Goal: Transaction & Acquisition: Purchase product/service

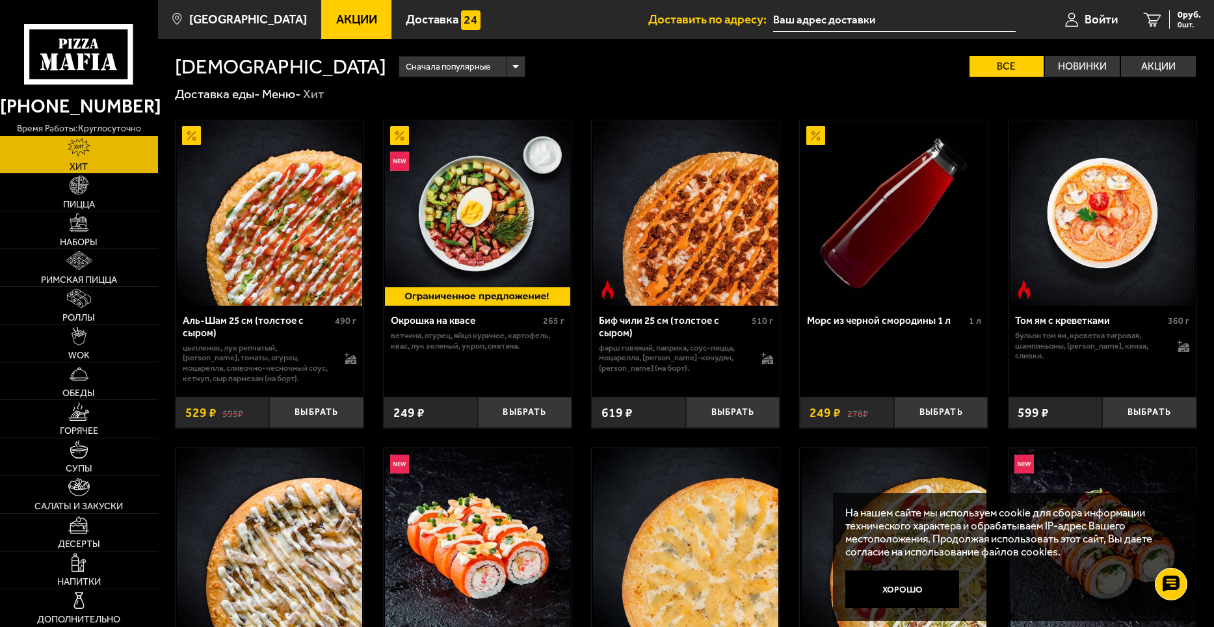
drag, startPoint x: 1211, startPoint y: 185, endPoint x: 1210, endPoint y: 220, distance: 35.1
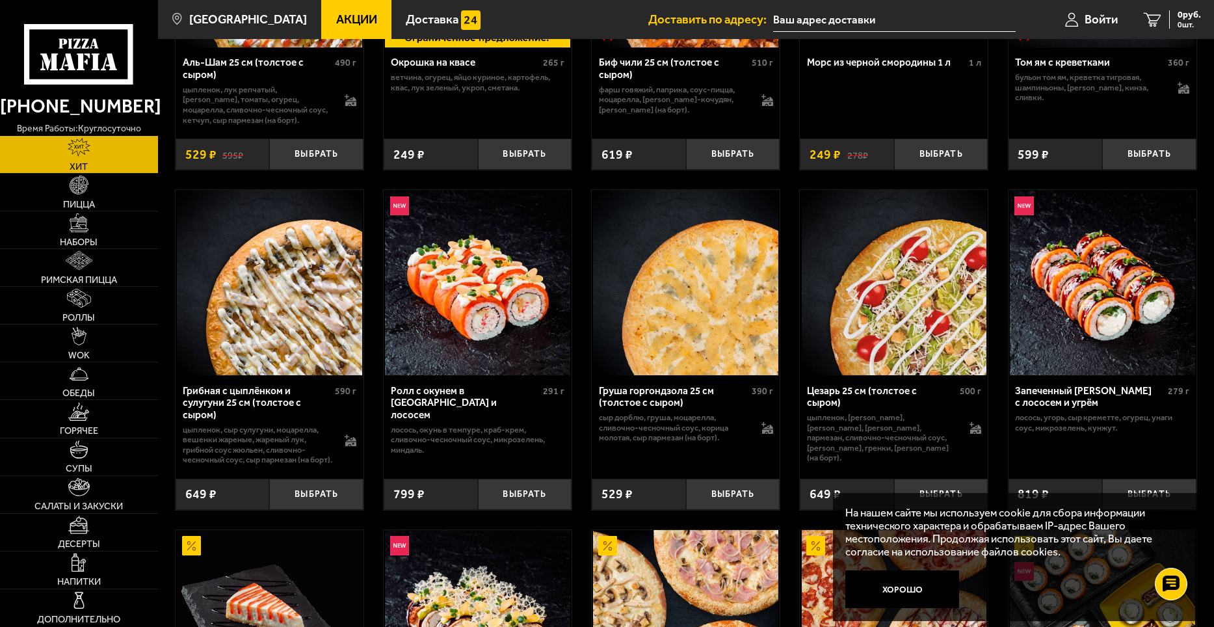
scroll to position [260, 0]
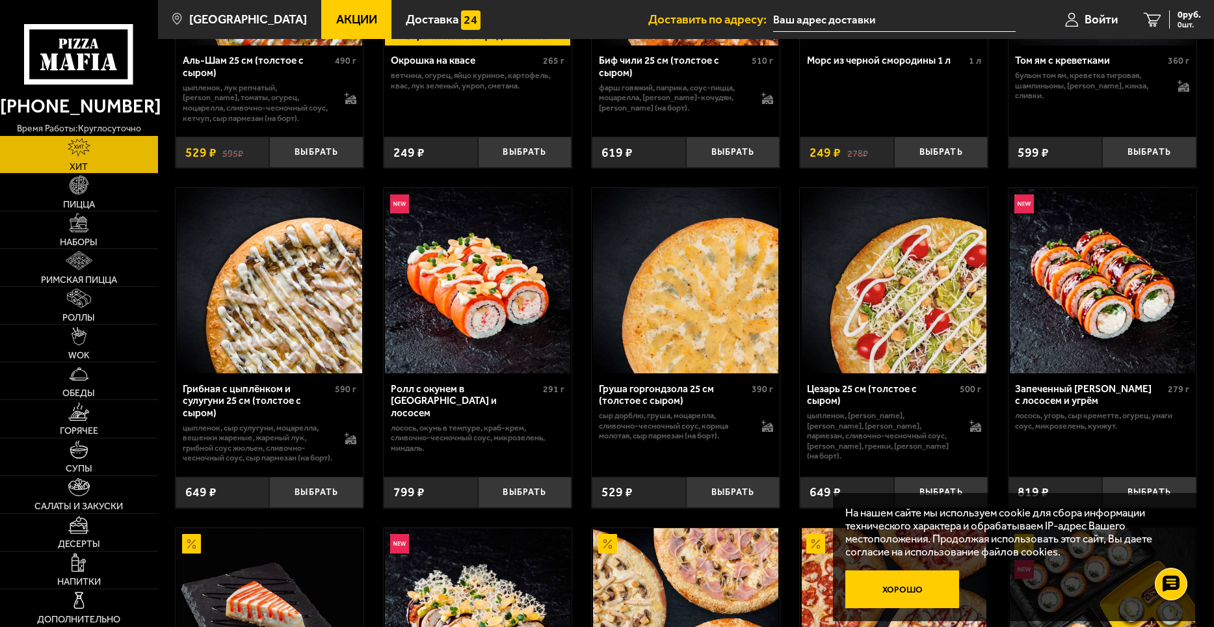
click at [909, 593] on button "Хорошо" at bounding box center [903, 589] width 114 height 38
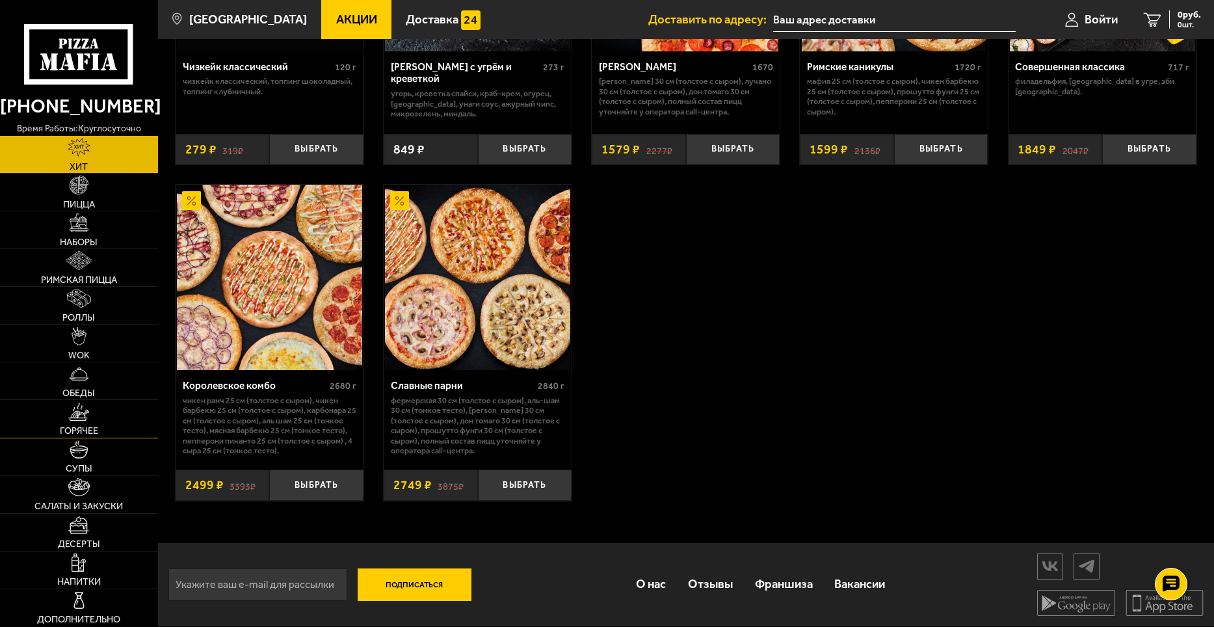
scroll to position [871, 0]
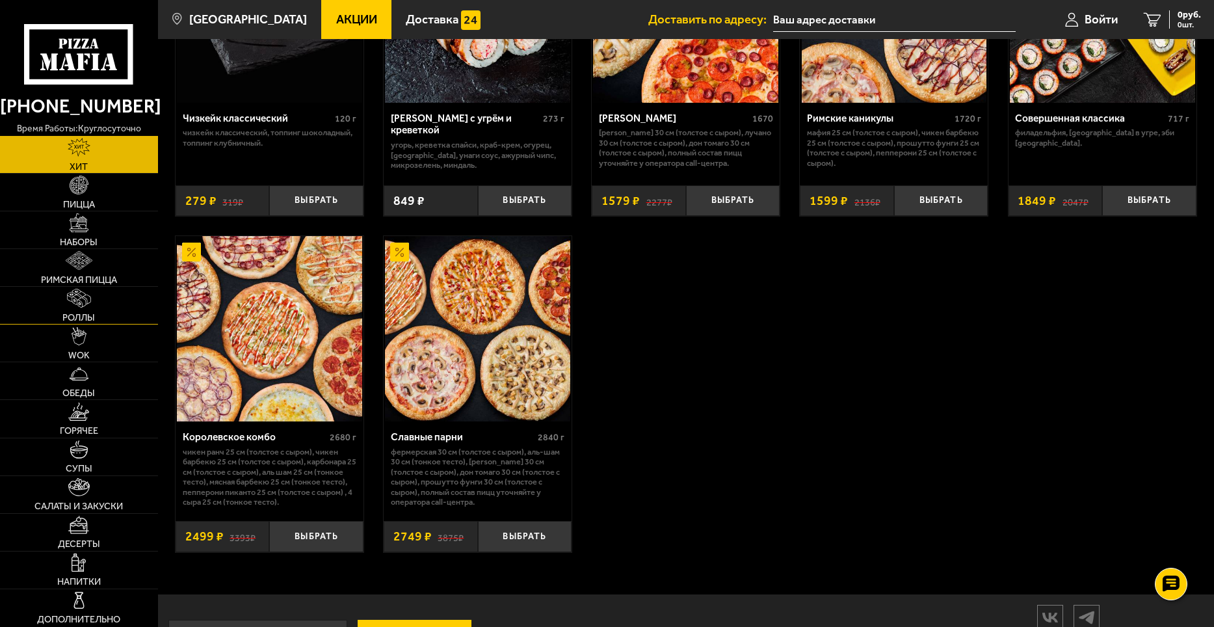
click at [73, 294] on img at bounding box center [79, 298] width 24 height 19
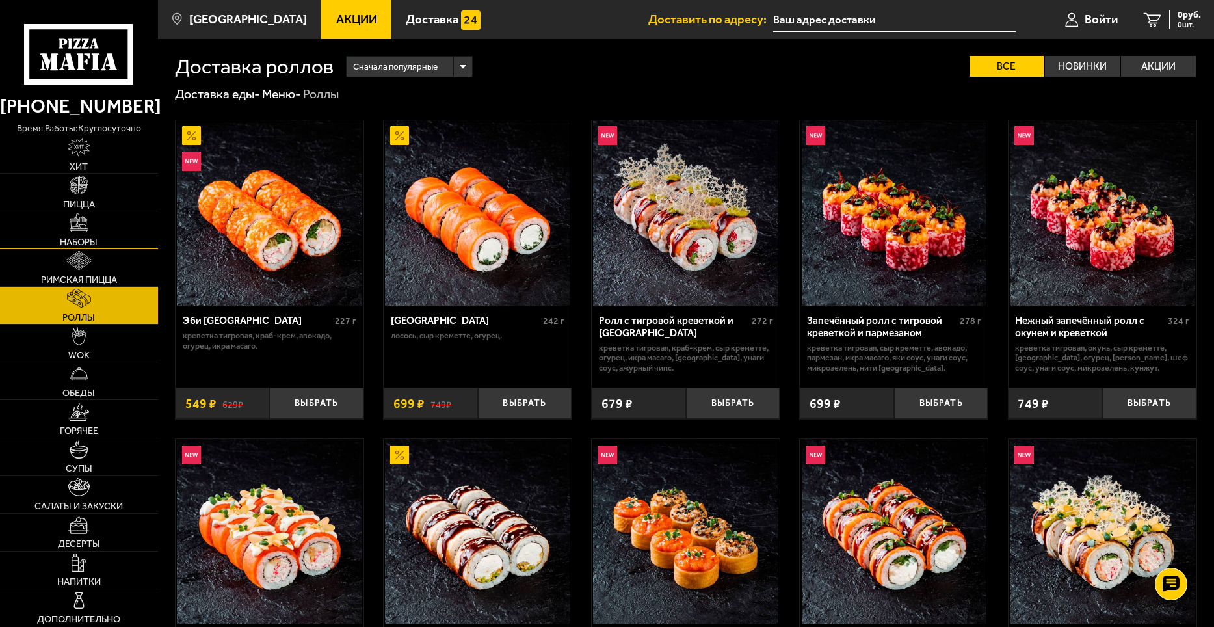
click at [75, 238] on span "Наборы" at bounding box center [79, 241] width 38 height 9
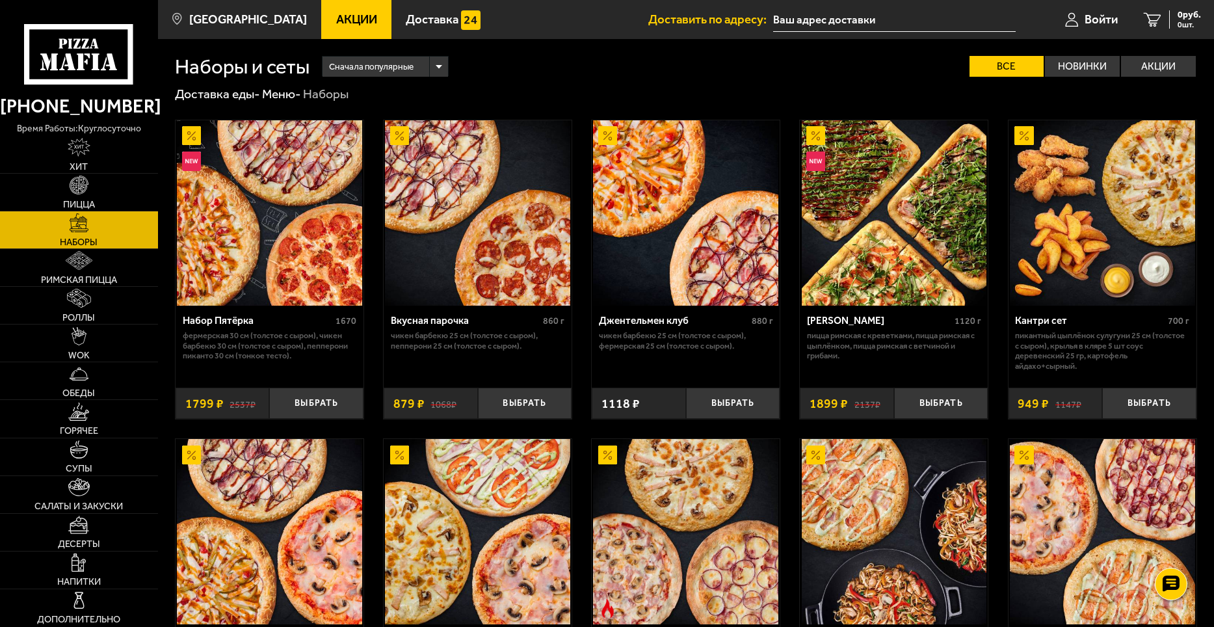
drag, startPoint x: 1210, startPoint y: 94, endPoint x: 1214, endPoint y: 101, distance: 7.9
click at [1214, 101] on div "Доставка еды - Меню - Наборы" at bounding box center [686, 94] width 1056 height 16
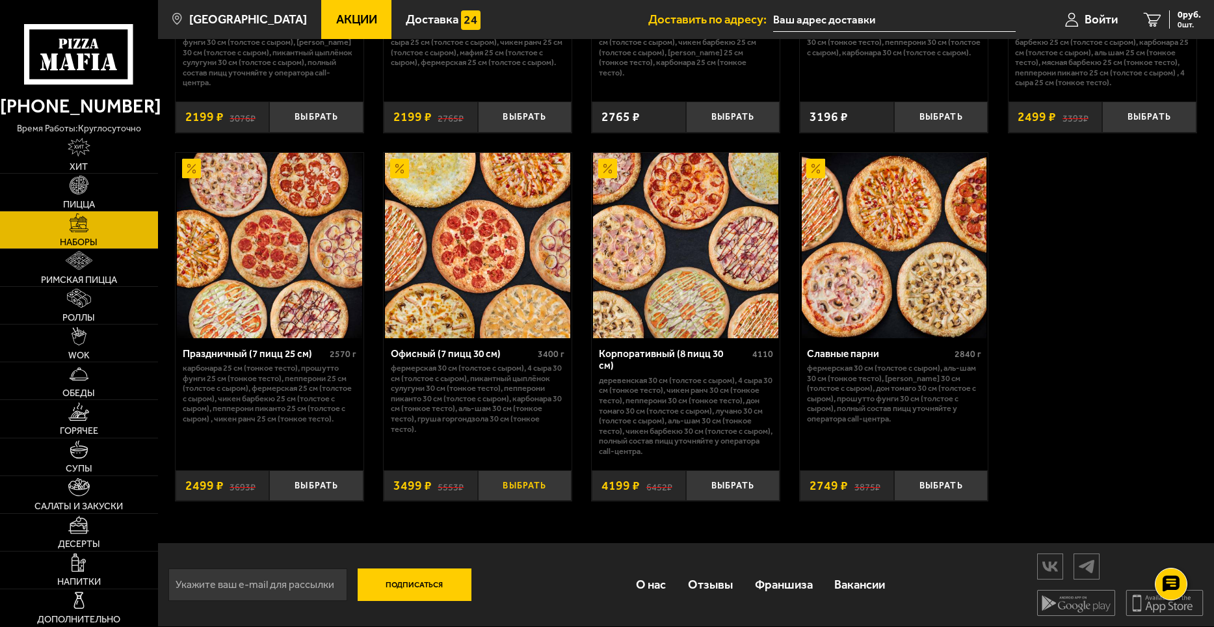
scroll to position [1912, 0]
